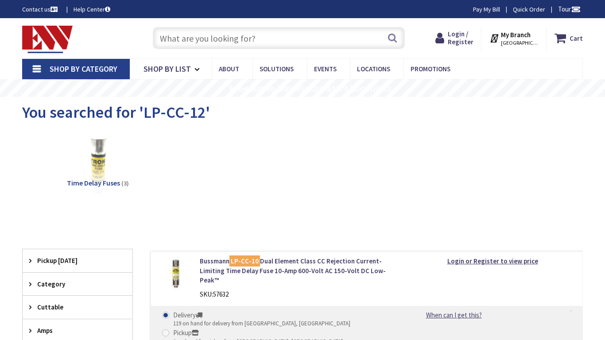
type input "Stubble Rd, [GEOGRAPHIC_DATA], [GEOGRAPHIC_DATA] 20147, [GEOGRAPHIC_DATA]"
